Goal: Information Seeking & Learning: Learn about a topic

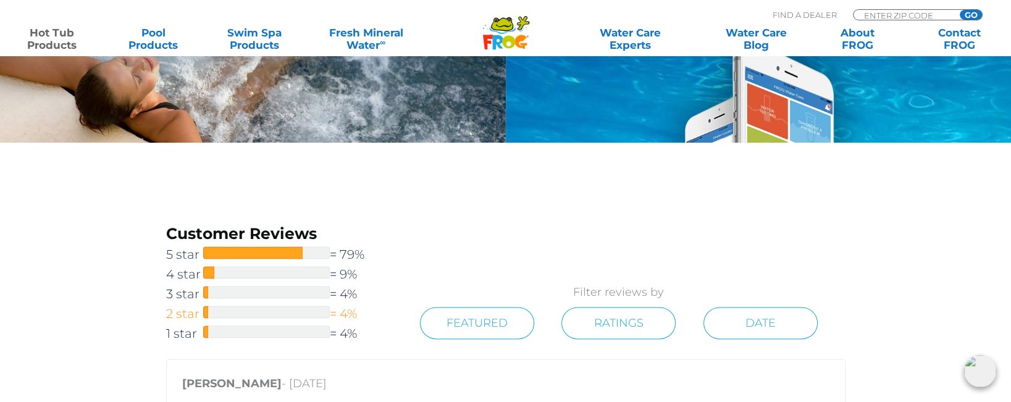
scroll to position [1727, 0]
click at [182, 334] on span "1 star" at bounding box center [184, 334] width 37 height 20
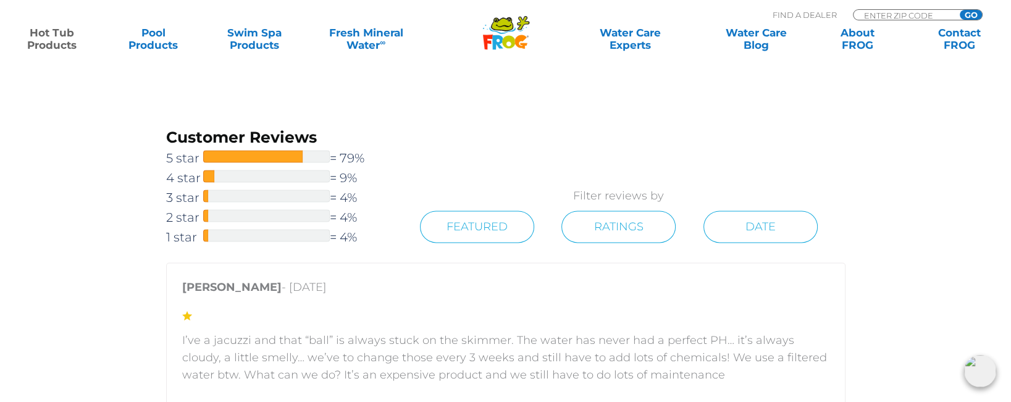
scroll to position [1824, 0]
click at [217, 213] on div at bounding box center [266, 215] width 127 height 12
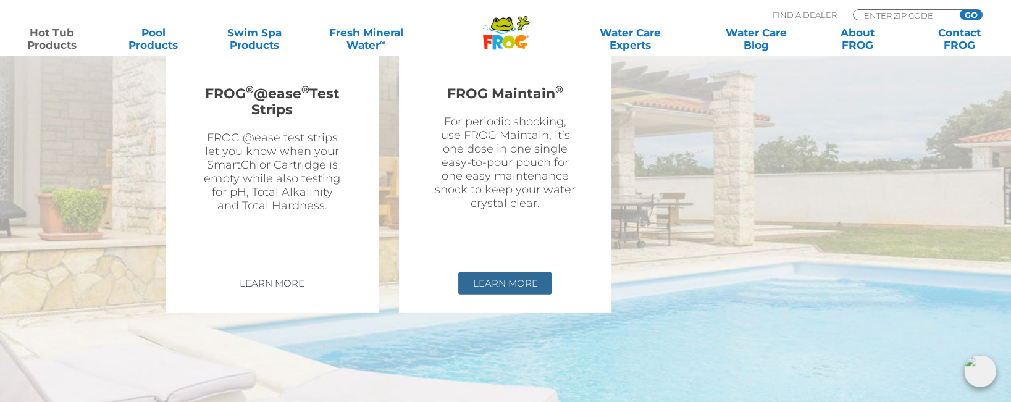
scroll to position [3863, 0]
click at [502, 273] on link "Learn More" at bounding box center [504, 284] width 93 height 22
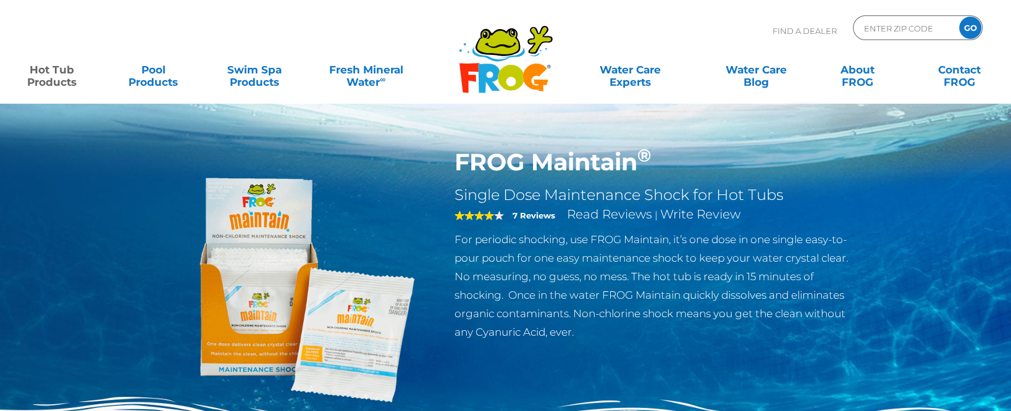
click at [342, 361] on img at bounding box center [295, 289] width 283 height 283
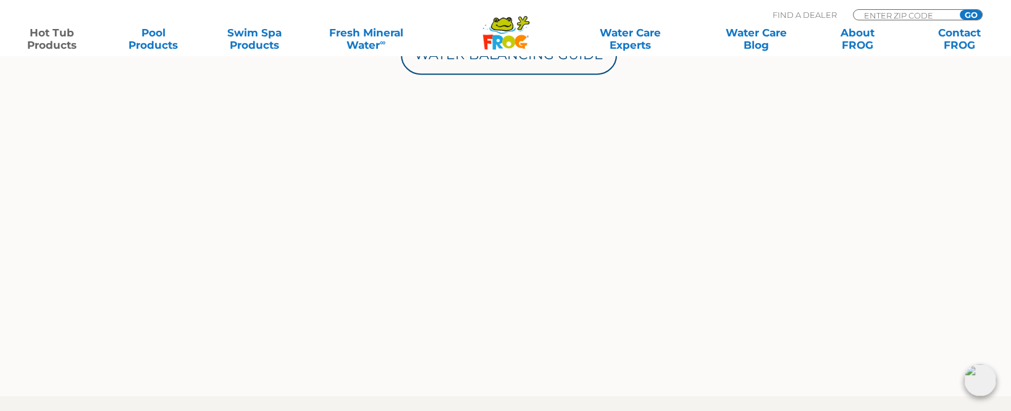
scroll to position [739, 0]
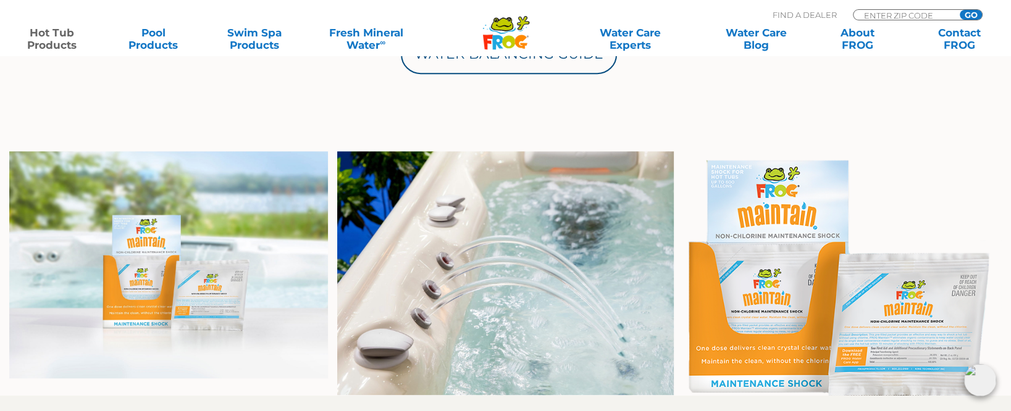
click at [210, 296] on img at bounding box center [168, 264] width 319 height 227
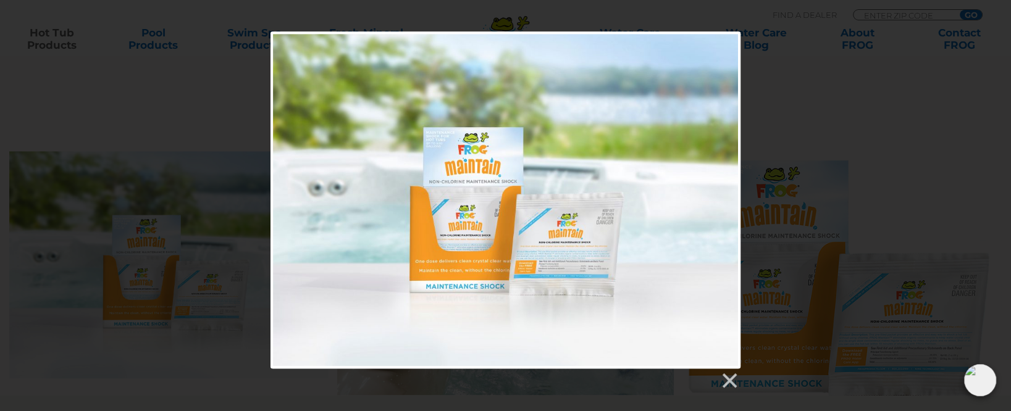
click at [558, 278] on div at bounding box center [506, 200] width 470 height 337
click at [726, 376] on link at bounding box center [729, 381] width 19 height 19
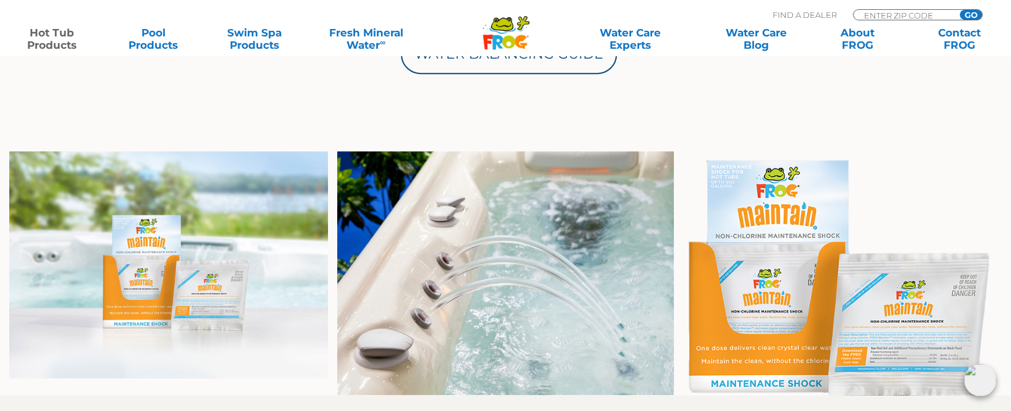
click at [895, 326] on img at bounding box center [842, 273] width 319 height 245
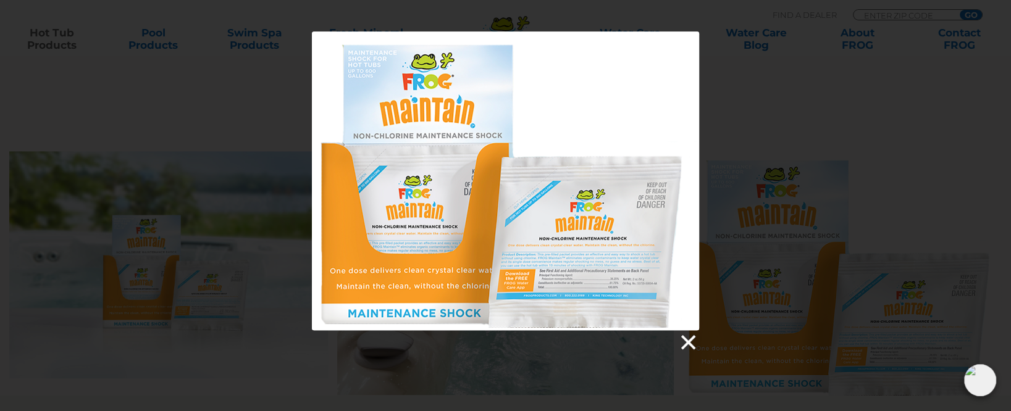
click at [688, 342] on link at bounding box center [687, 343] width 19 height 19
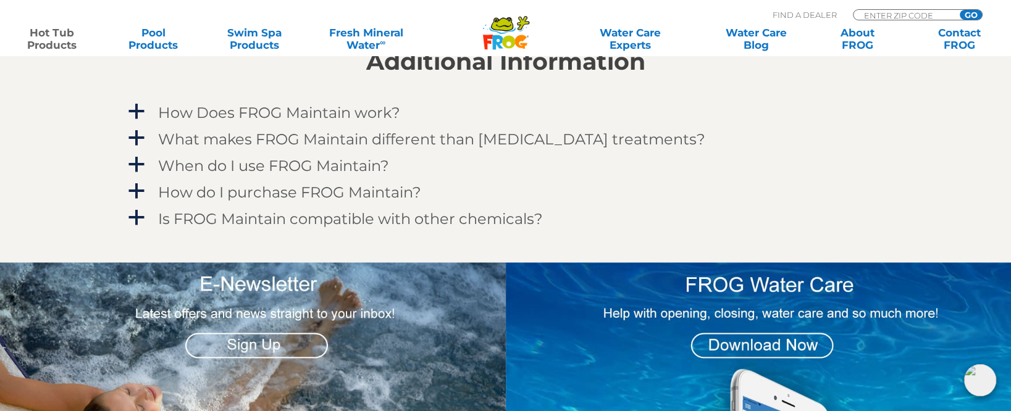
scroll to position [1109, 0]
click at [144, 116] on span "a" at bounding box center [136, 111] width 19 height 19
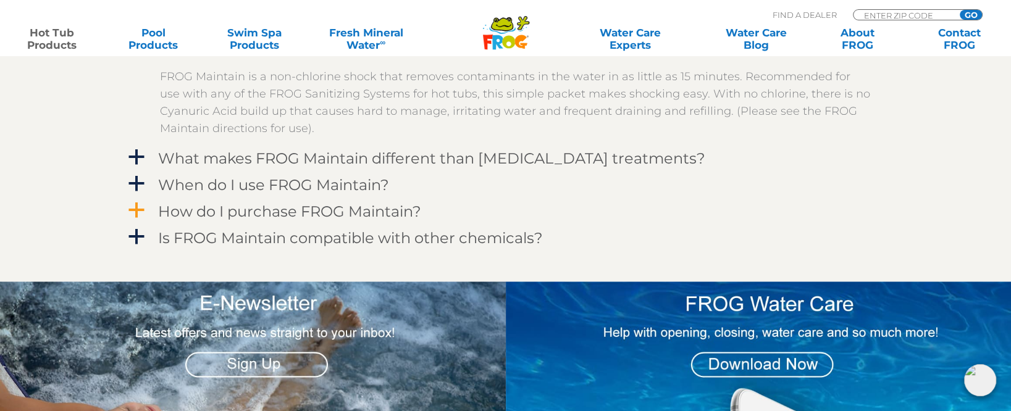
scroll to position [1171, 0]
click at [135, 235] on span "a" at bounding box center [136, 237] width 19 height 19
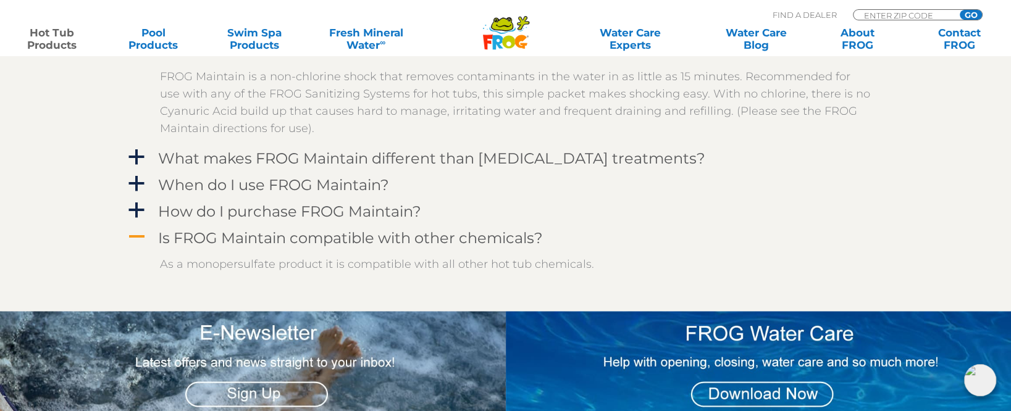
click at [130, 242] on span "A" at bounding box center [136, 237] width 19 height 19
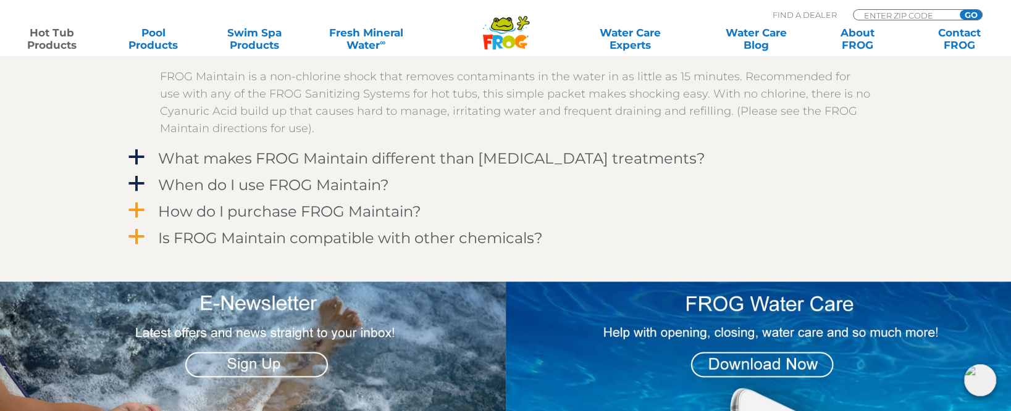
click at [136, 213] on span "a" at bounding box center [136, 210] width 19 height 19
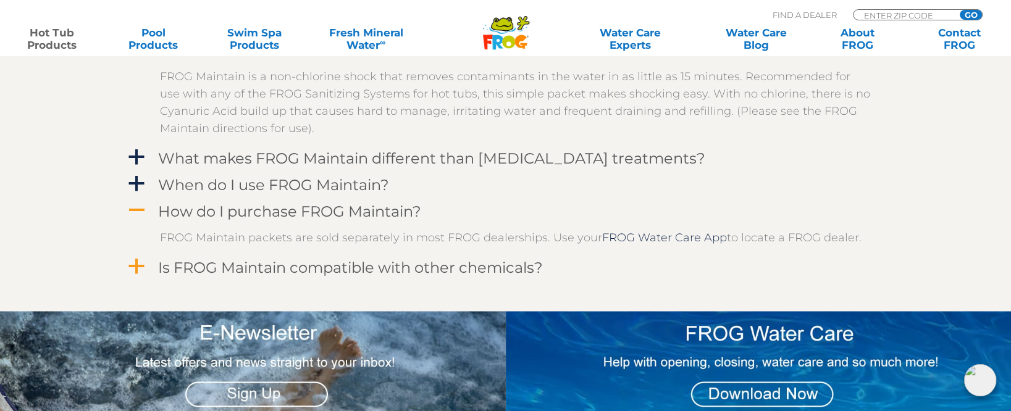
click at [136, 213] on span "A" at bounding box center [136, 210] width 19 height 19
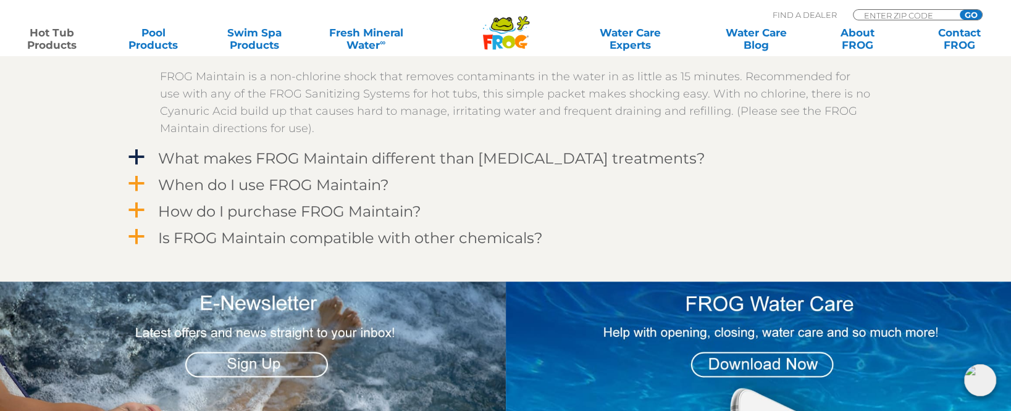
click at [134, 191] on span "a" at bounding box center [136, 184] width 19 height 19
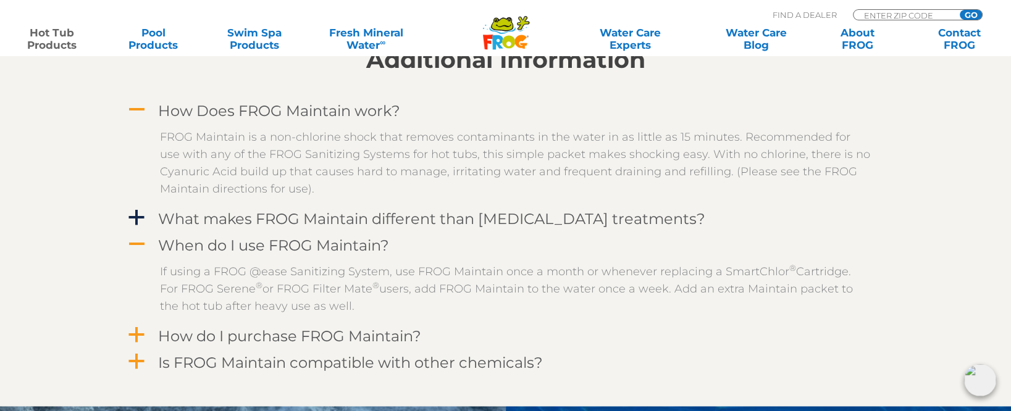
click at [140, 247] on span "A" at bounding box center [136, 244] width 19 height 19
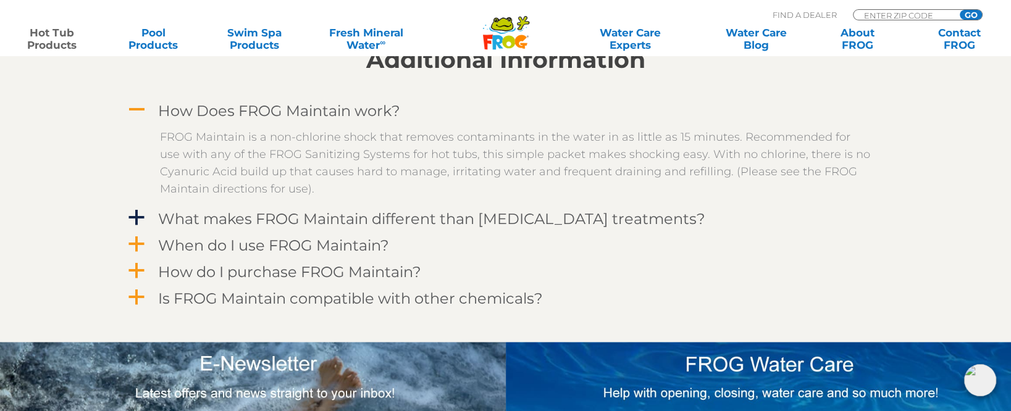
scroll to position [1110, 0]
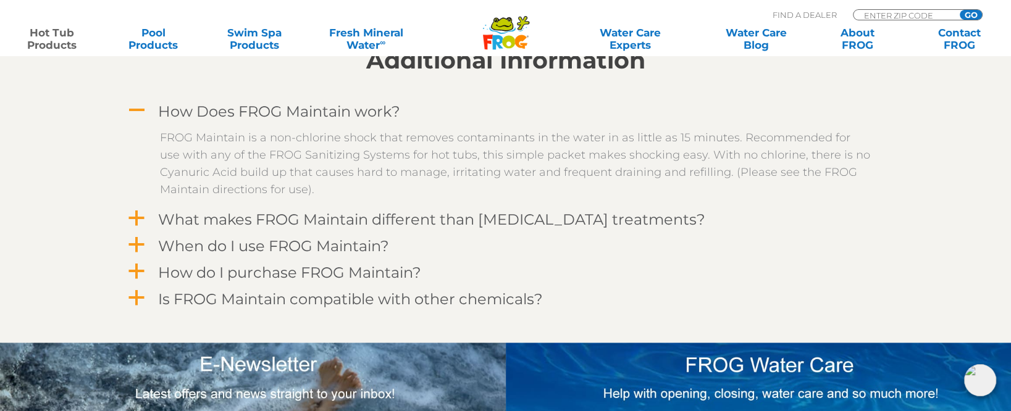
click at [133, 216] on span "a" at bounding box center [136, 218] width 19 height 19
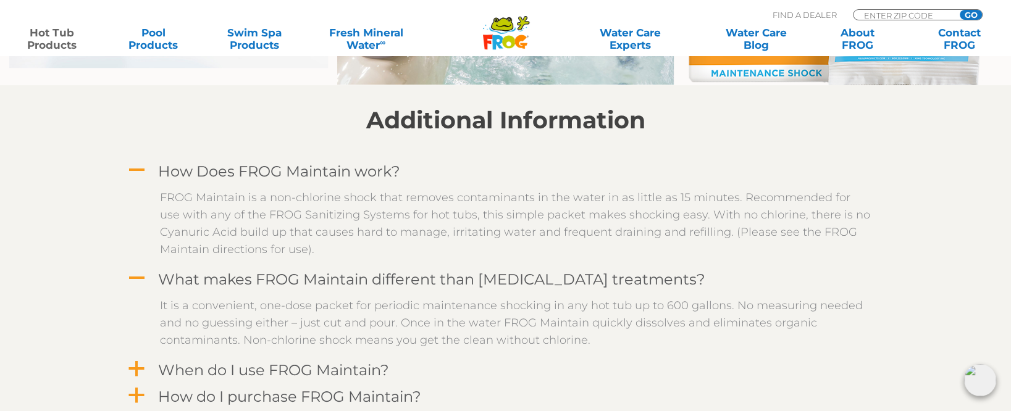
scroll to position [1049, 0]
click at [133, 170] on span "A" at bounding box center [136, 171] width 19 height 19
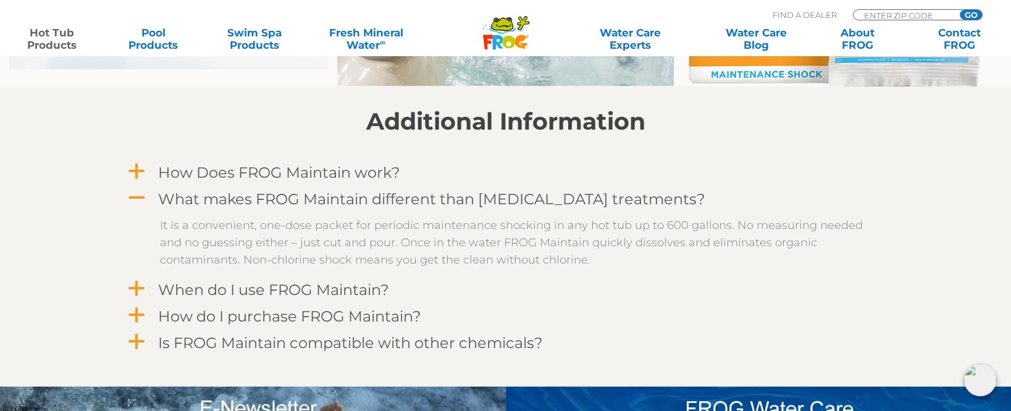
click at [138, 197] on span "A" at bounding box center [136, 198] width 19 height 19
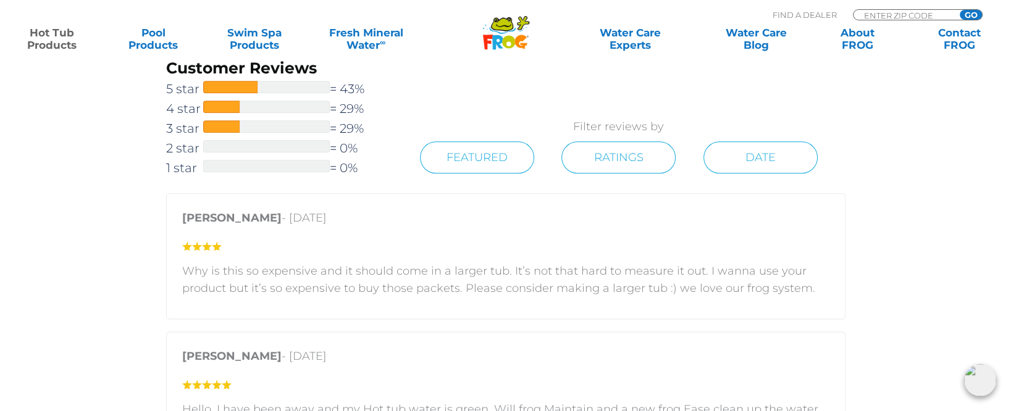
scroll to position [1604, 0]
drag, startPoint x: 400, startPoint y: 291, endPoint x: 252, endPoint y: 293, distance: 148.3
drag, startPoint x: 252, startPoint y: 293, endPoint x: 80, endPoint y: 294, distance: 171.7
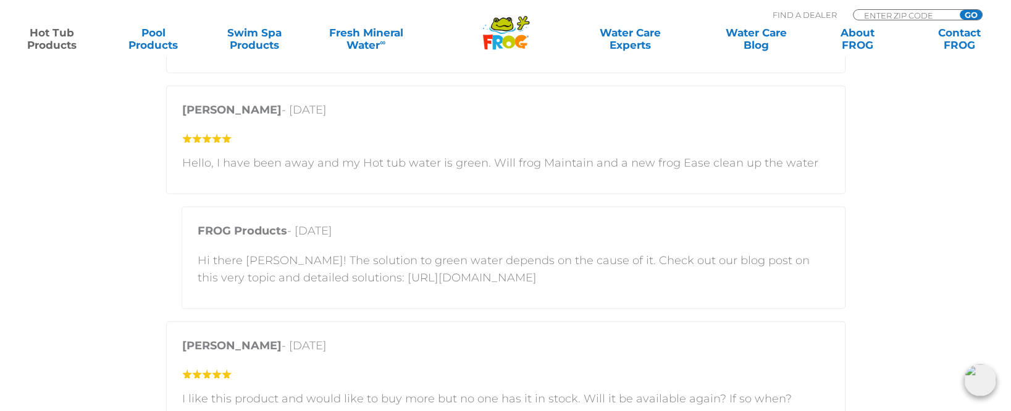
scroll to position [1851, 0]
click at [492, 278] on p "Hi there Joshua! The solution to green water depends on the cause of it. Check …" at bounding box center [514, 268] width 632 height 35
click at [644, 279] on p "Hi there Joshua! The solution to green water depends on the cause of it. Check …" at bounding box center [514, 268] width 632 height 35
click at [328, 279] on p "Hi there Joshua! The solution to green water depends on the cause of it. Check …" at bounding box center [514, 268] width 632 height 35
click at [348, 276] on p "Hi there Joshua! The solution to green water depends on the cause of it. Check …" at bounding box center [514, 268] width 632 height 35
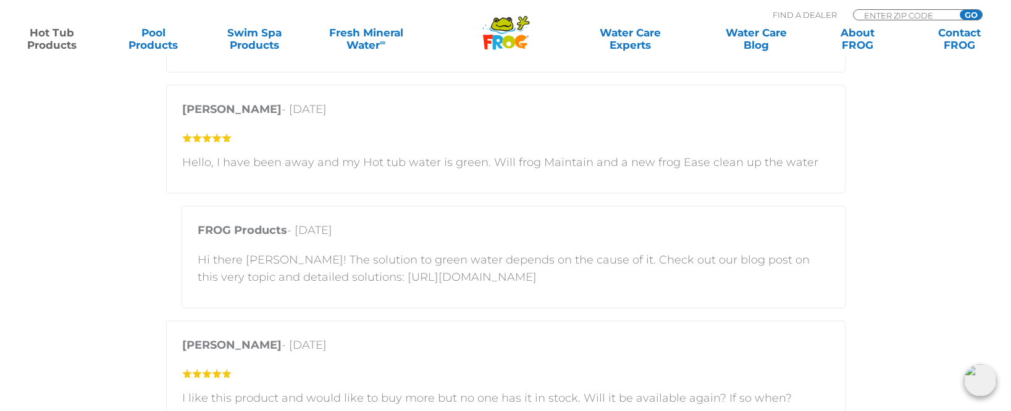
click at [385, 282] on p "Hi there Joshua! The solution to green water depends on the cause of it. Check …" at bounding box center [514, 268] width 632 height 35
click at [389, 284] on p "Hi there Joshua! The solution to green water depends on the cause of it. Check …" at bounding box center [514, 268] width 632 height 35
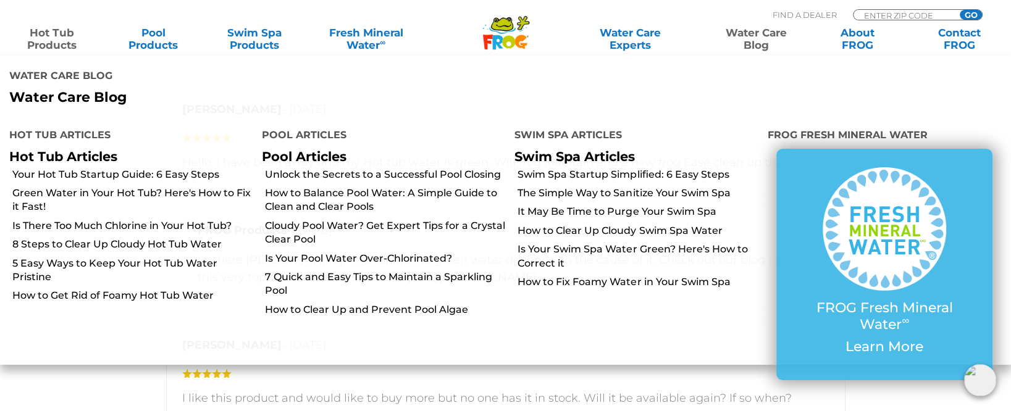
click at [754, 37] on link "Water Care Blog" at bounding box center [756, 39] width 79 height 25
click at [59, 149] on link "Hot Tub Articles" at bounding box center [63, 156] width 108 height 15
click at [78, 187] on link "Green Water in Your Hot Tub? Here's How to Fix it Fast!" at bounding box center [132, 201] width 240 height 28
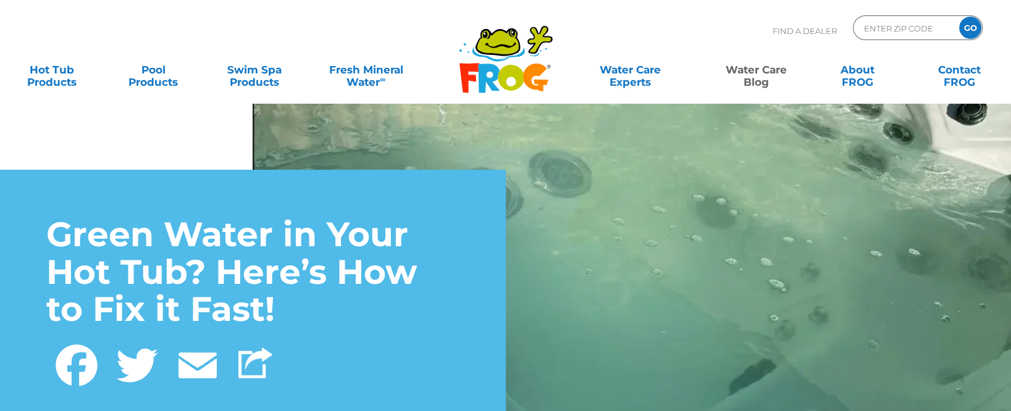
click at [583, 156] on img at bounding box center [632, 339] width 759 height 506
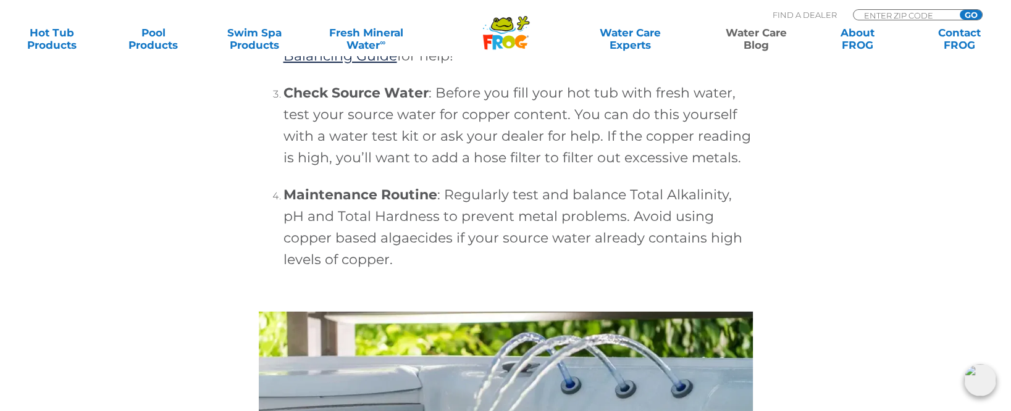
scroll to position [4251, 0]
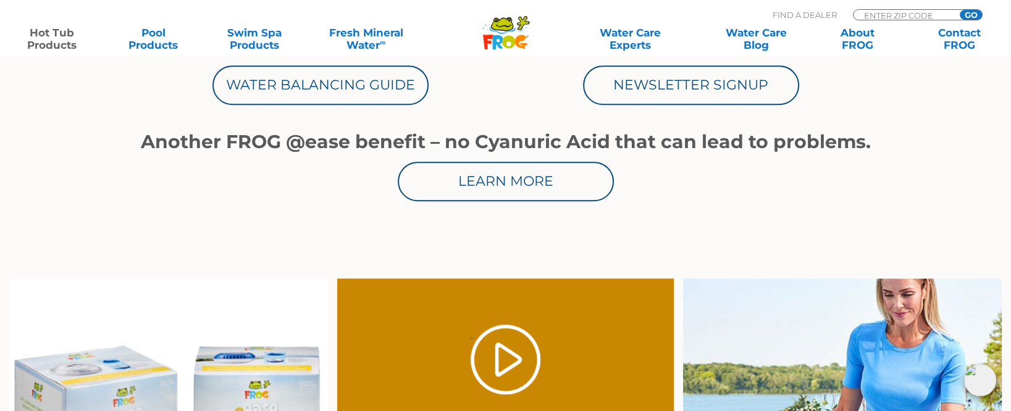
scroll to position [739, 0]
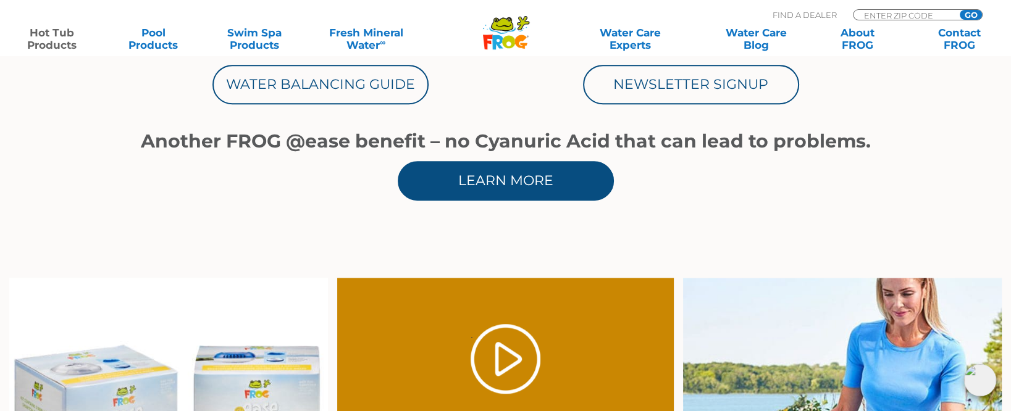
click at [460, 179] on link "Learn More" at bounding box center [506, 181] width 216 height 40
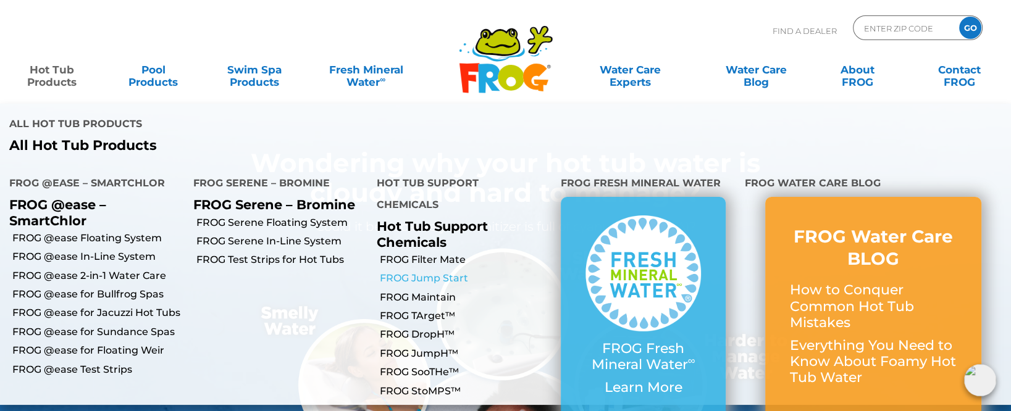
click at [432, 272] on link "FROG Jump Start" at bounding box center [466, 279] width 172 height 14
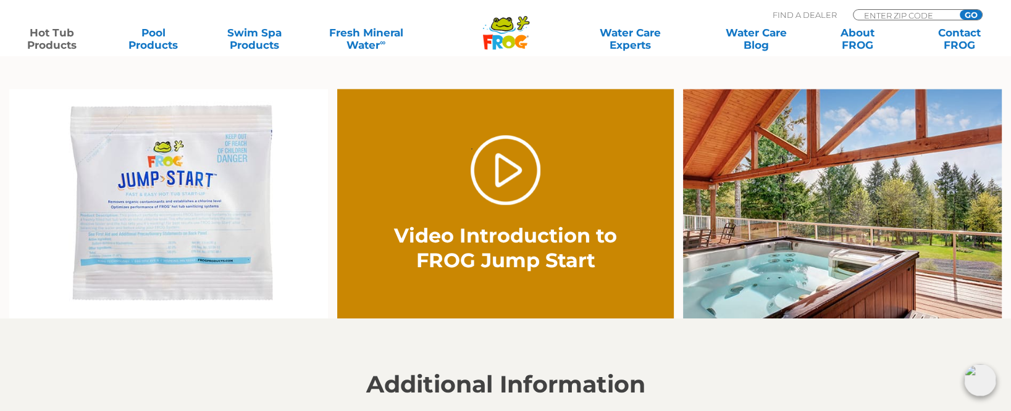
scroll to position [802, 0]
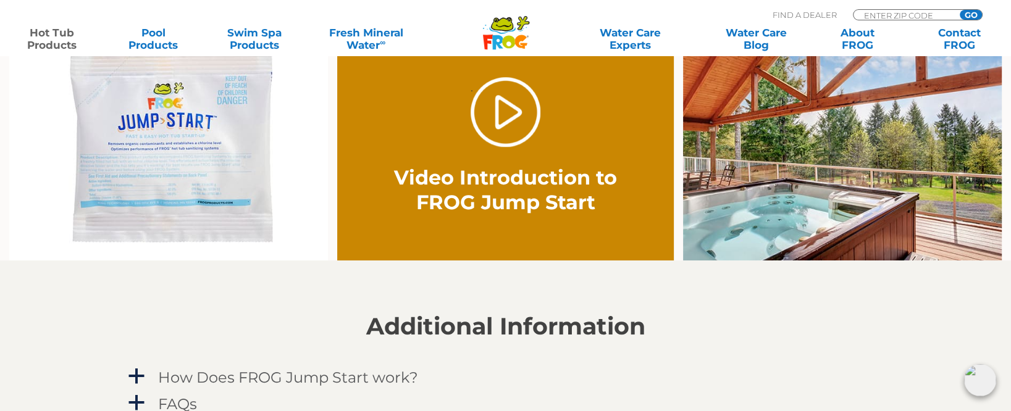
click at [187, 164] on img at bounding box center [168, 146] width 319 height 230
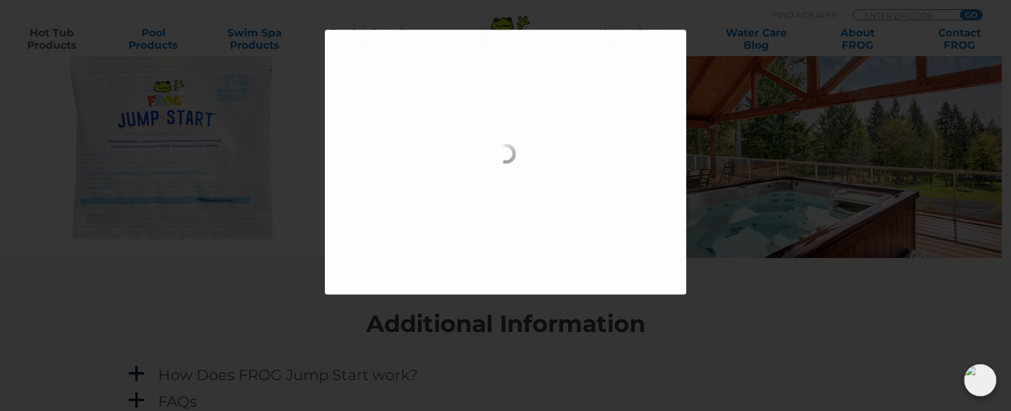
scroll to position [863, 0]
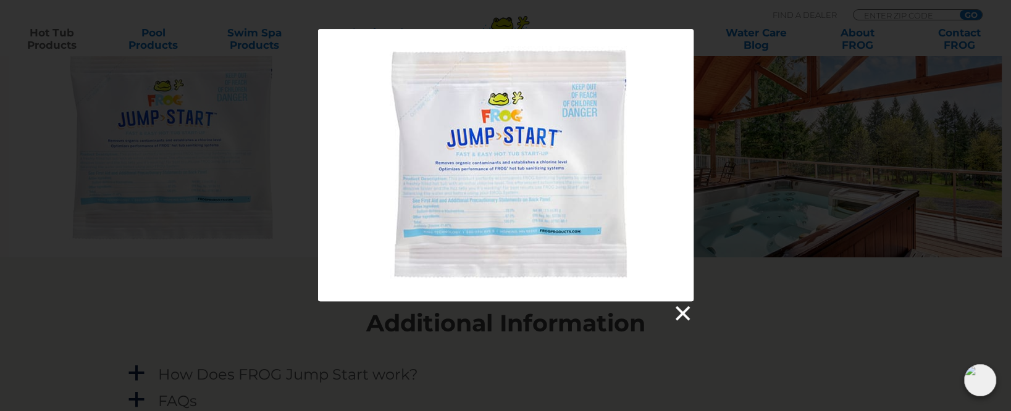
click at [685, 313] on link at bounding box center [682, 314] width 19 height 19
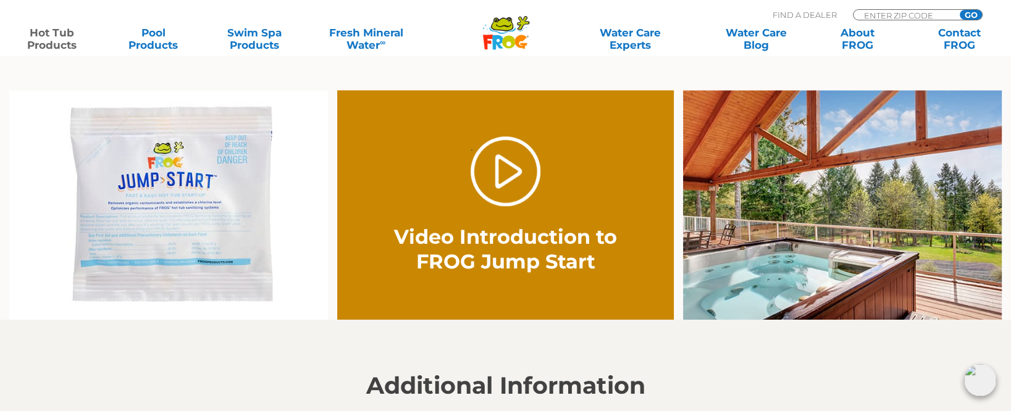
scroll to position [801, 0]
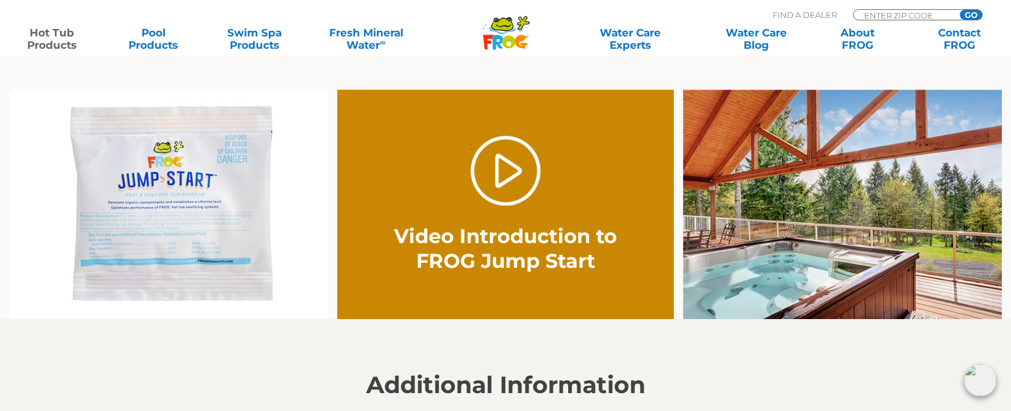
click at [174, 242] on img at bounding box center [168, 205] width 319 height 230
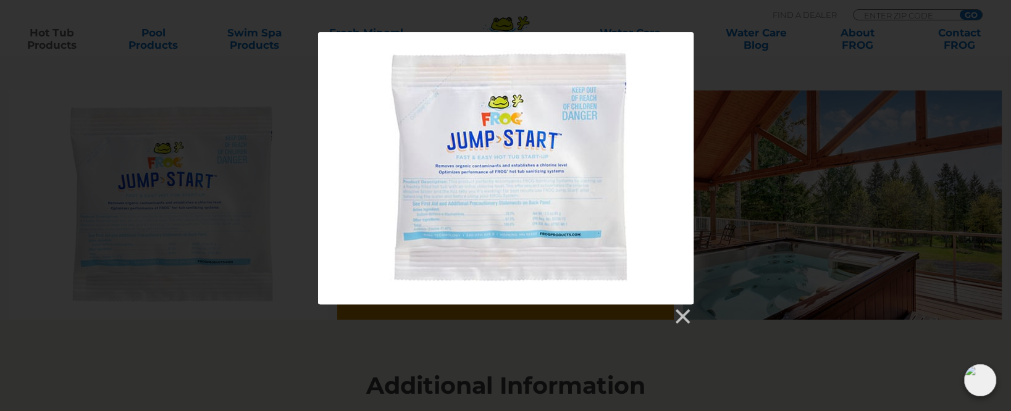
scroll to position [801, 0]
click at [677, 319] on link at bounding box center [682, 317] width 19 height 19
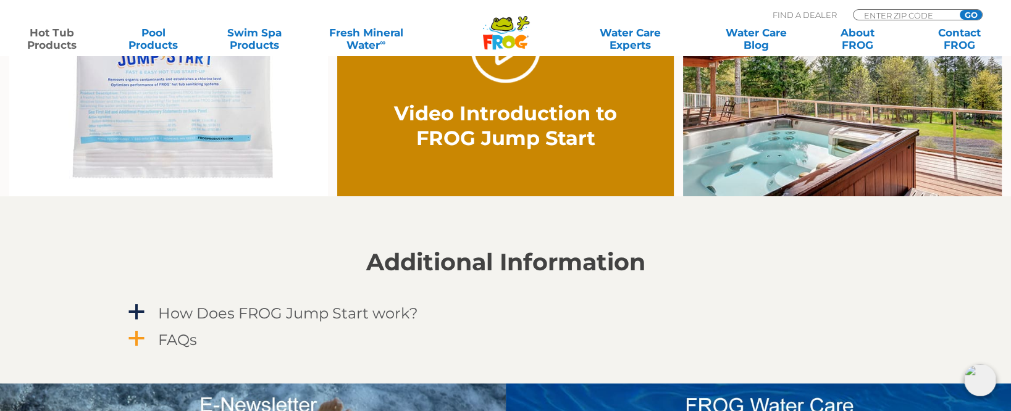
scroll to position [924, 0]
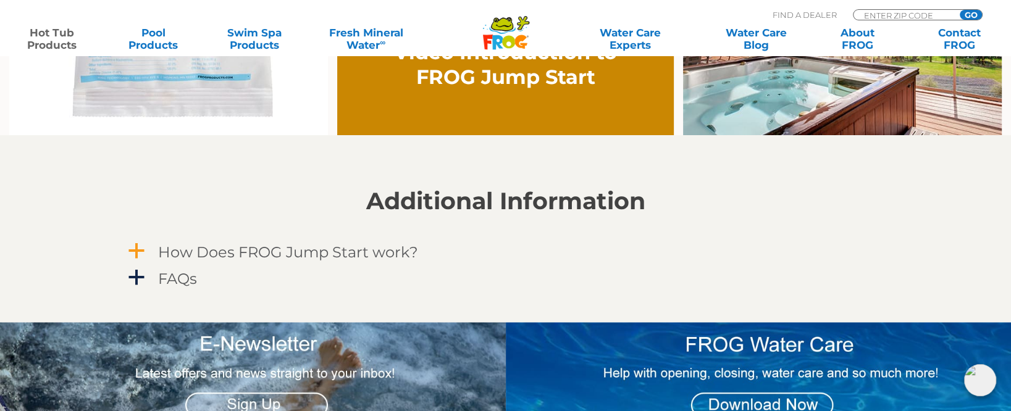
click at [138, 261] on span "a" at bounding box center [136, 251] width 19 height 19
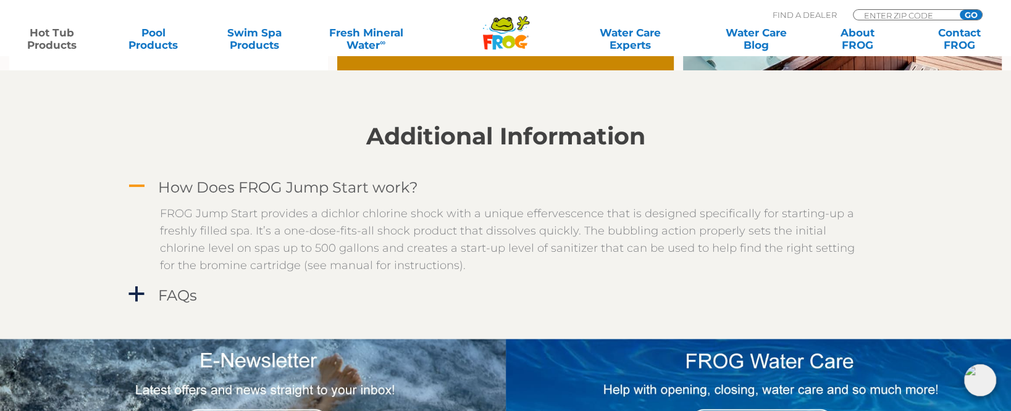
scroll to position [1048, 0]
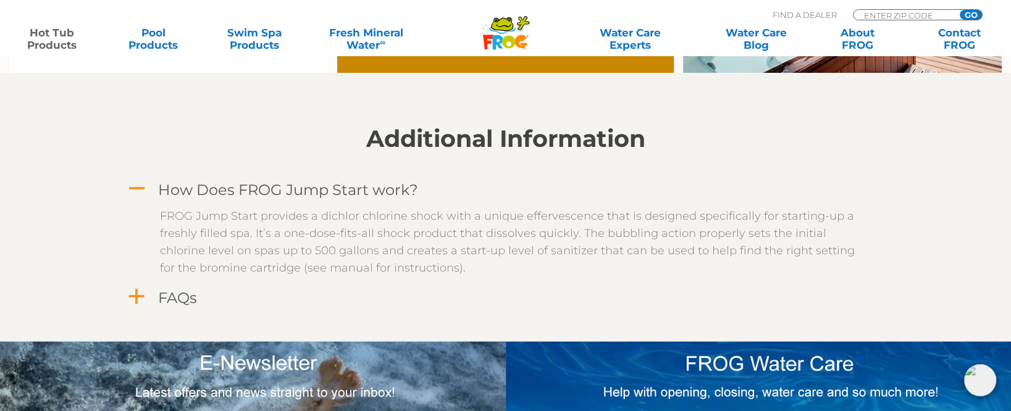
click at [134, 306] on span "a" at bounding box center [136, 297] width 19 height 19
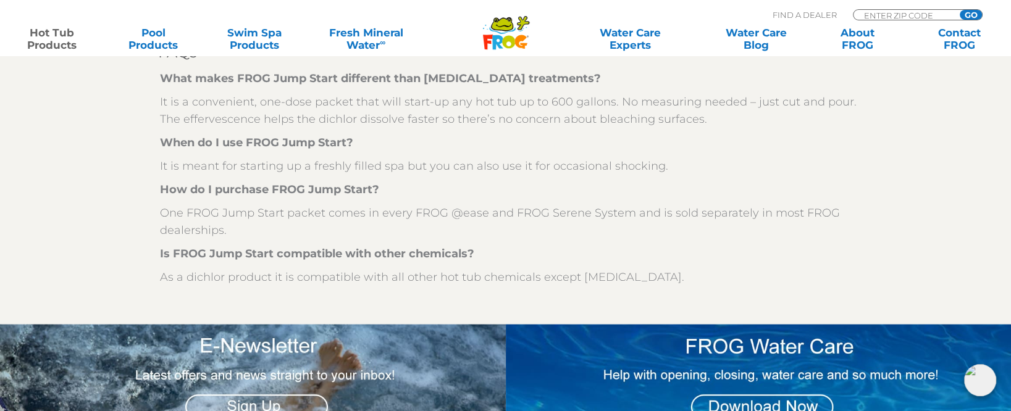
scroll to position [1294, 0]
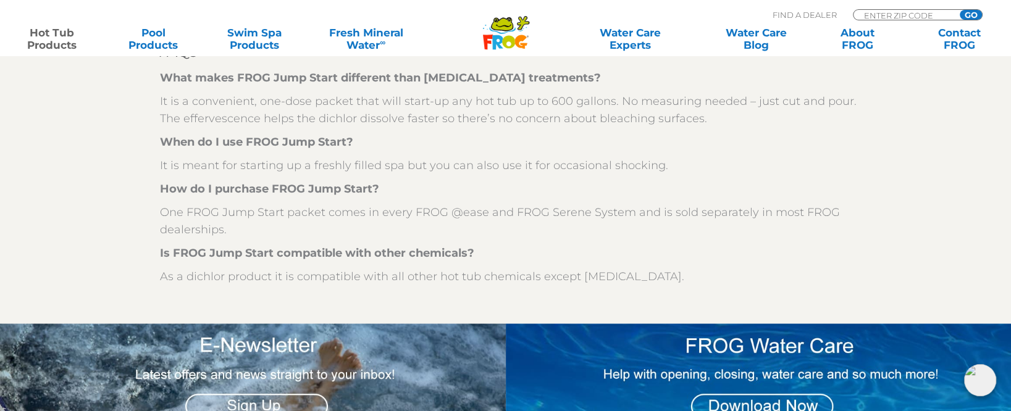
click at [505, 305] on div at bounding box center [506, 308] width 760 height 31
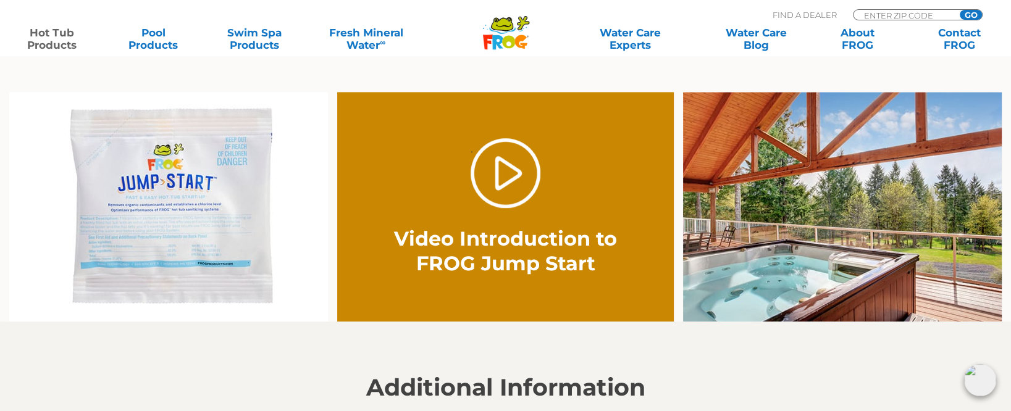
scroll to position [799, 0]
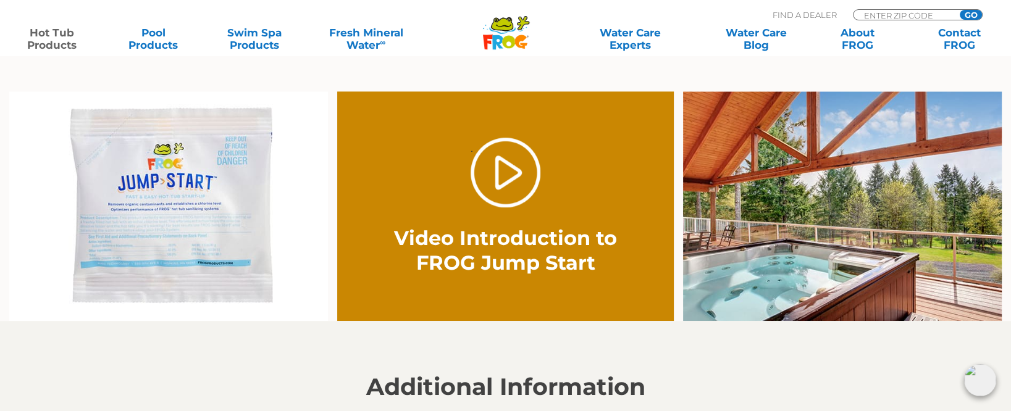
click at [156, 254] on img at bounding box center [168, 206] width 319 height 230
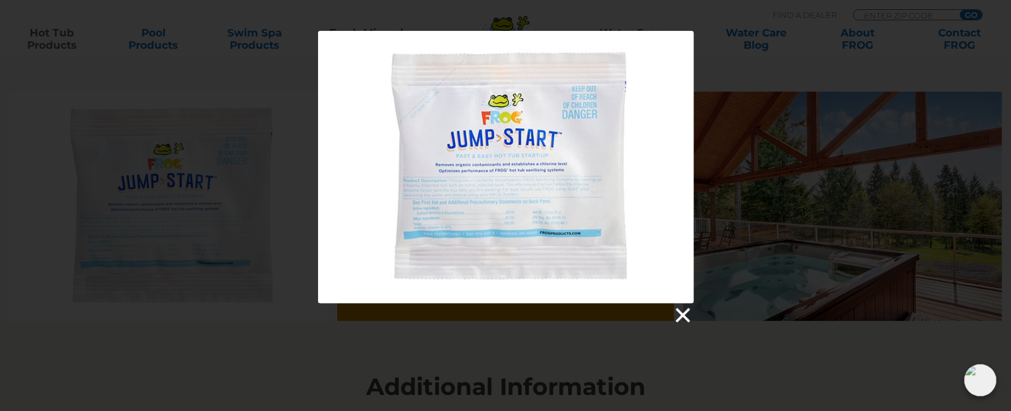
click at [680, 316] on link at bounding box center [682, 315] width 19 height 19
